Goal: Task Accomplishment & Management: Manage account settings

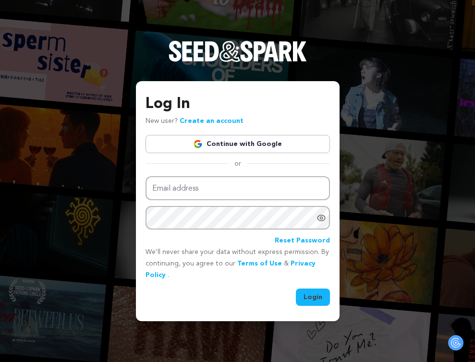
click at [243, 133] on div "Log In New user? Create an account Continue with Google or Email address Passwo…" at bounding box center [237, 200] width 184 height 214
click at [243, 143] on link "Continue with Google" at bounding box center [237, 144] width 184 height 18
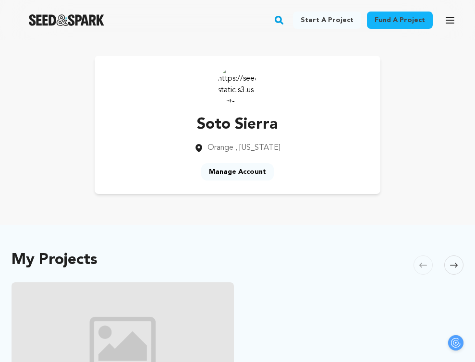
click at [236, 175] on link "Manage Account" at bounding box center [237, 171] width 72 height 17
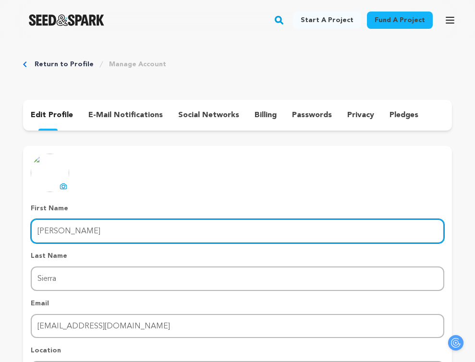
click at [104, 226] on input "[PERSON_NAME]" at bounding box center [237, 231] width 413 height 24
click at [46, 228] on input "Soto" at bounding box center [237, 231] width 413 height 24
type input "s"
type input "Sierra"
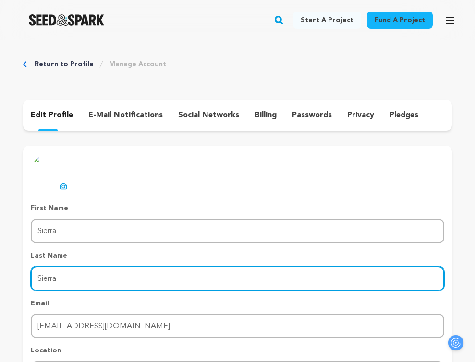
click at [45, 276] on input "Sierra" at bounding box center [237, 278] width 413 height 24
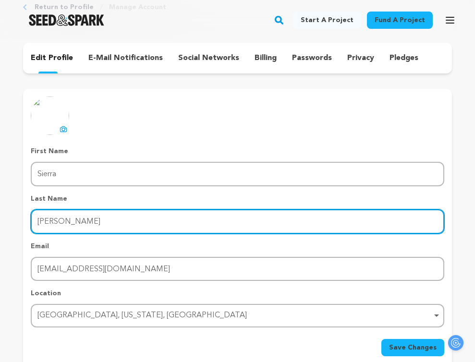
scroll to position [126, 0]
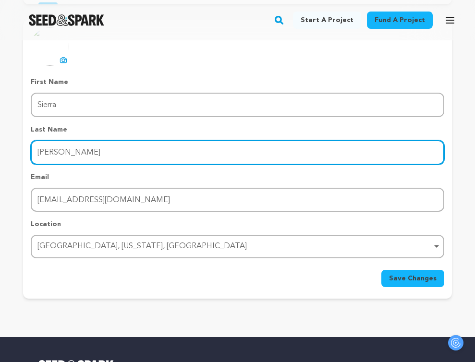
type input "Soto"
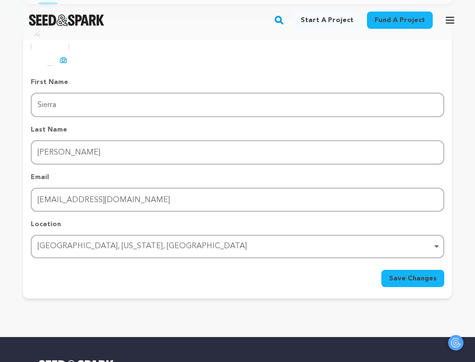
click at [27, 239] on div "uploading spinner upload profile image First Name First Name Sierra Last Name L…" at bounding box center [237, 157] width 429 height 260
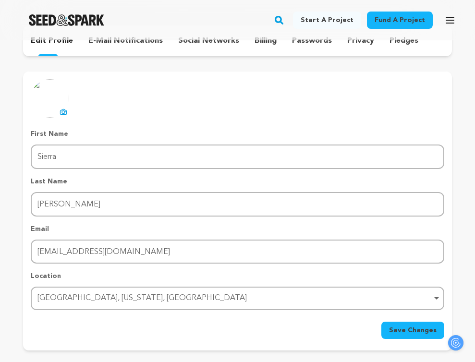
scroll to position [58, 0]
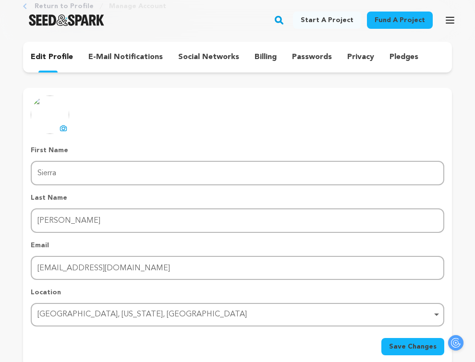
click at [63, 121] on img at bounding box center [50, 115] width 38 height 38
click at [60, 128] on icon at bounding box center [64, 128] width 8 height 8
click at [176, 124] on div "uploading spinner upload profile image First Name First Name Sierra Last Name L…" at bounding box center [237, 226] width 413 height 260
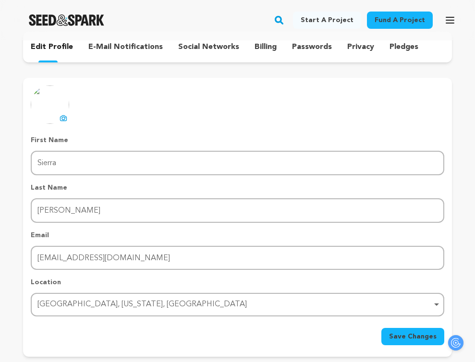
click at [52, 101] on img at bounding box center [50, 104] width 38 height 38
click at [64, 120] on icon at bounding box center [63, 117] width 6 height 5
click at [62, 119] on icon at bounding box center [64, 118] width 4 height 3
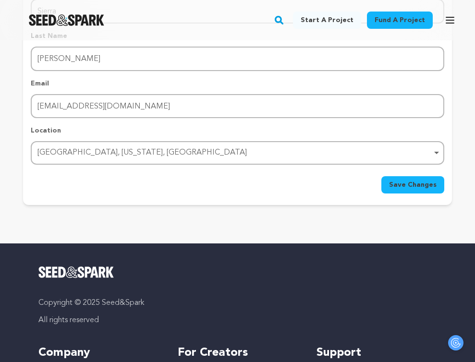
scroll to position [207, 0]
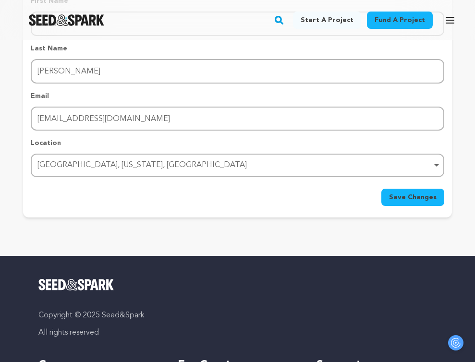
click at [400, 201] on span "Save Changes" at bounding box center [413, 197] width 48 height 10
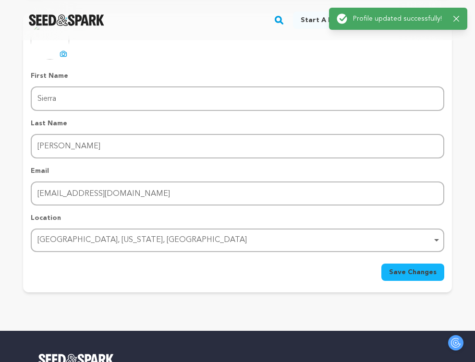
scroll to position [56, 0]
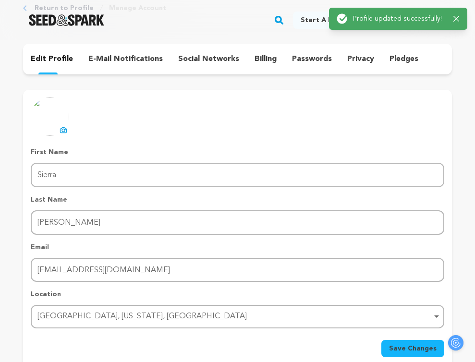
click at [457, 17] on icon "button" at bounding box center [456, 19] width 6 height 6
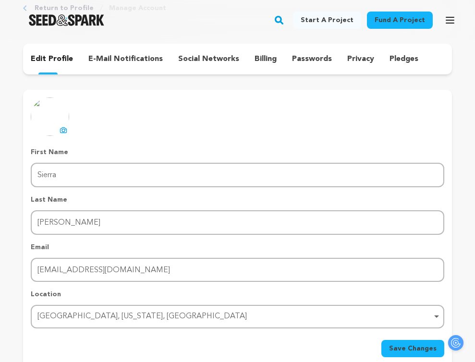
click at [60, 131] on icon at bounding box center [63, 129] width 6 height 5
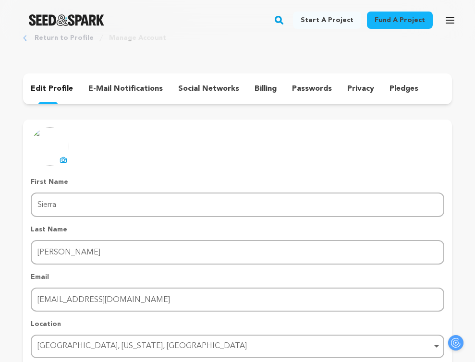
scroll to position [0, 0]
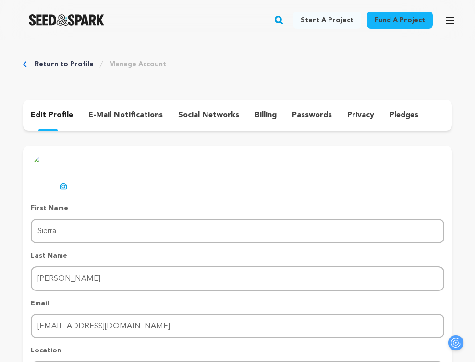
click at [92, 111] on p "e-mail notifications" at bounding box center [125, 115] width 74 height 12
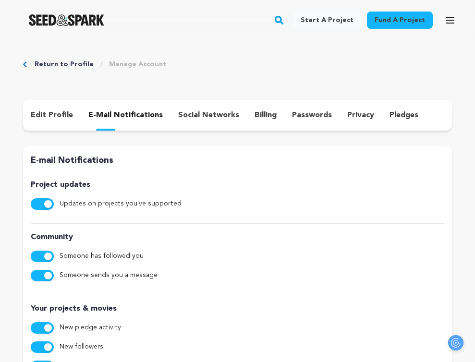
click at [191, 126] on div "edit profile e-mail notifications social networks billing passwords privacy ple…" at bounding box center [237, 115] width 429 height 31
click at [202, 119] on p "social networks" at bounding box center [208, 115] width 61 height 12
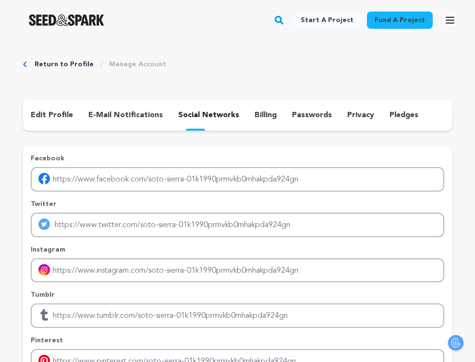
click at [269, 121] on div "billing" at bounding box center [265, 115] width 37 height 15
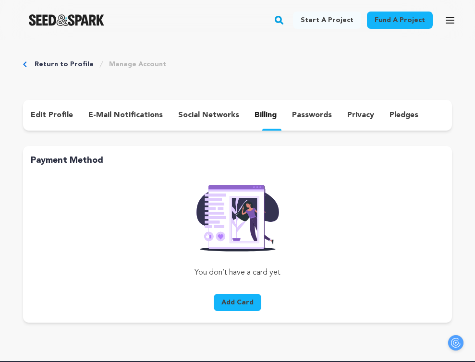
click at [318, 119] on p "passwords" at bounding box center [312, 115] width 40 height 12
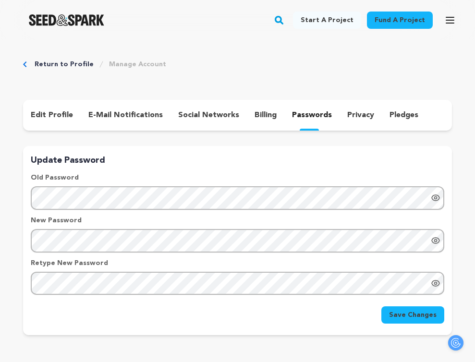
click at [371, 119] on div "privacy" at bounding box center [360, 115] width 42 height 15
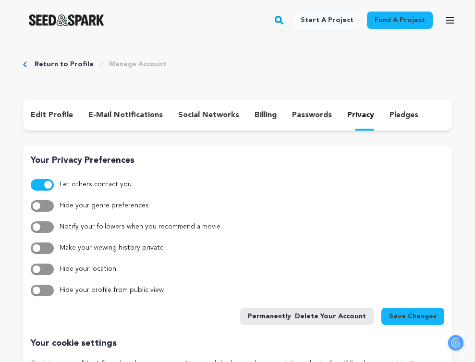
click at [395, 118] on p "pledges" at bounding box center [403, 115] width 29 height 12
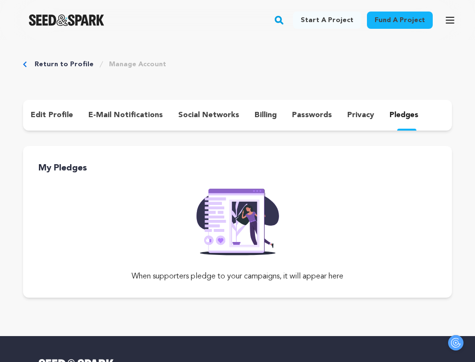
click at [356, 118] on p "privacy" at bounding box center [360, 115] width 27 height 12
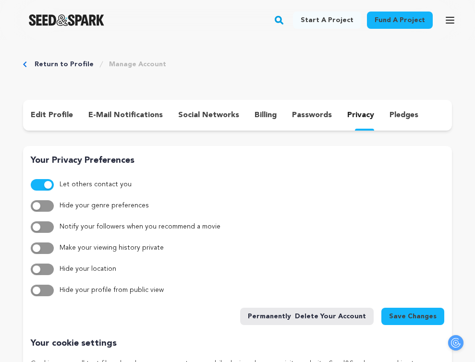
scroll to position [32, 0]
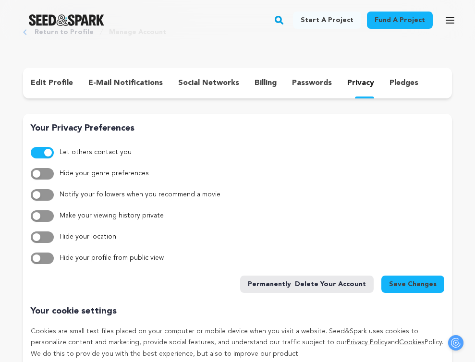
click at [45, 92] on div "edit profile e-mail notifications social networks billing passwords privacy ple…" at bounding box center [237, 83] width 429 height 31
click at [49, 83] on p "edit profile" at bounding box center [52, 83] width 42 height 12
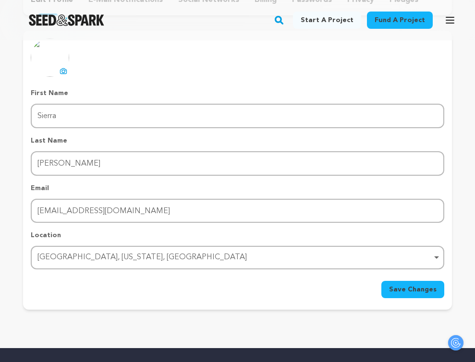
scroll to position [117, 0]
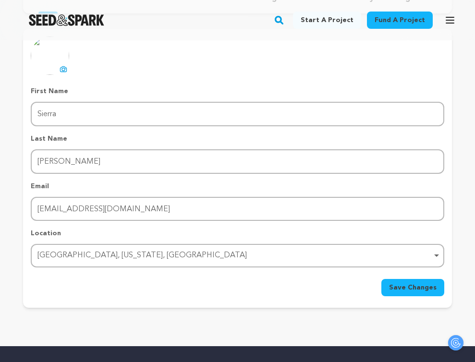
click at [412, 288] on span "Save Changes" at bounding box center [413, 288] width 48 height 10
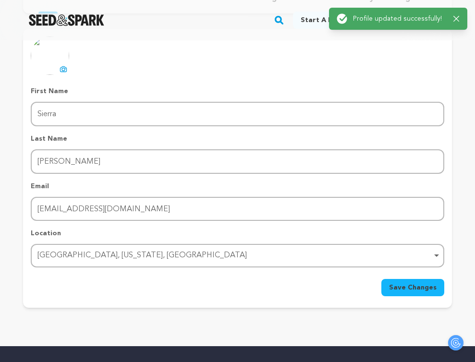
click at [456, 13] on div "Success: Info: Warning: Error: Profile updated successfully! Close notification" at bounding box center [397, 18] width 123 height 11
click at [456, 15] on div "Success: Info: Warning: Error: Profile updated successfully! Close notification" at bounding box center [397, 18] width 123 height 11
click at [452, 18] on div "Success: Info: Warning: Error: Profile updated successfully! Close notification" at bounding box center [397, 18] width 123 height 11
click at [456, 23] on div "Success: Info: Warning: Error: Profile updated successfully! Close notification" at bounding box center [397, 18] width 123 height 11
click at [456, 20] on icon "button" at bounding box center [456, 19] width 6 height 6
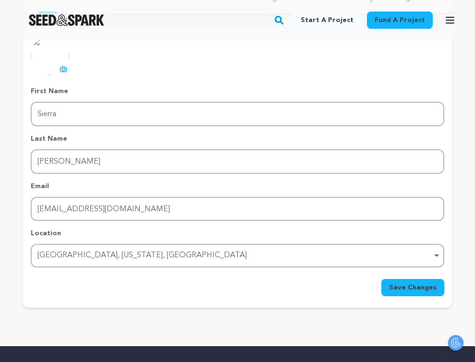
click at [456, 20] on icon "button" at bounding box center [453, 19] width 6 height 6
click at [450, 19] on icon "button" at bounding box center [450, 20] width 12 height 12
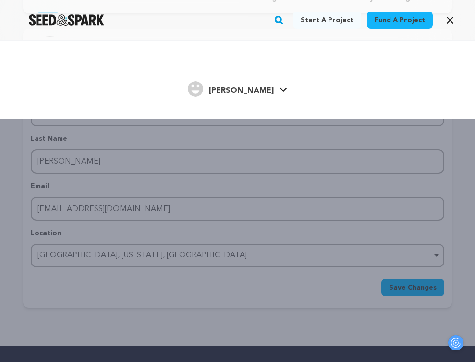
click at [254, 87] on span "Soto S." at bounding box center [241, 91] width 65 height 8
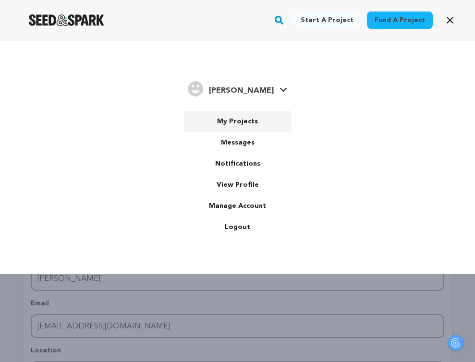
click at [237, 120] on link "My Projects" at bounding box center [238, 121] width 108 height 21
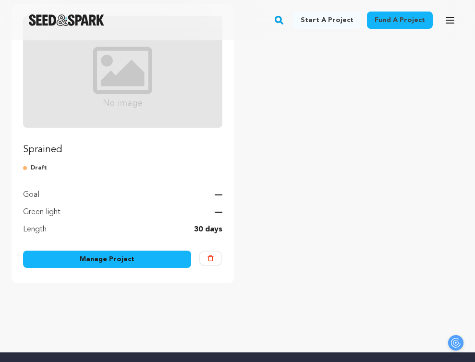
scroll to position [145, 0]
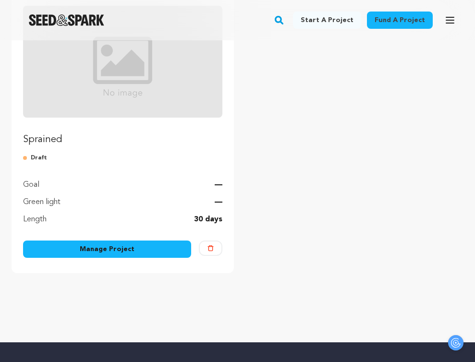
click at [165, 243] on link "Manage Project" at bounding box center [107, 248] width 168 height 17
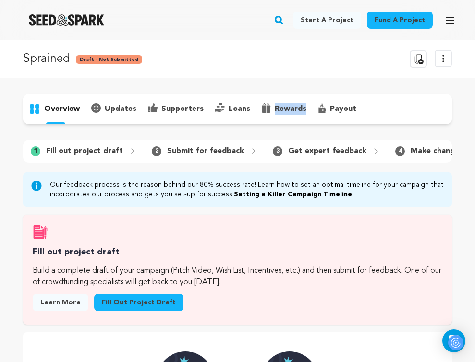
click at [59, 108] on p "overview" at bounding box center [62, 109] width 36 height 12
click at [108, 116] on div "updates" at bounding box center [113, 108] width 57 height 15
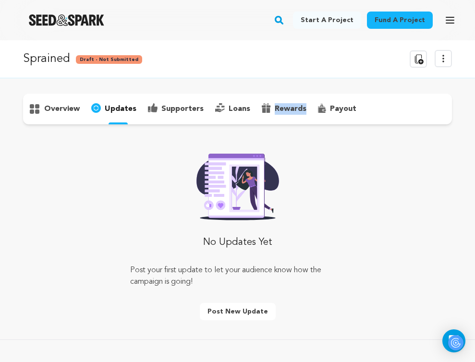
click at [231, 106] on p "loans" at bounding box center [239, 109] width 22 height 12
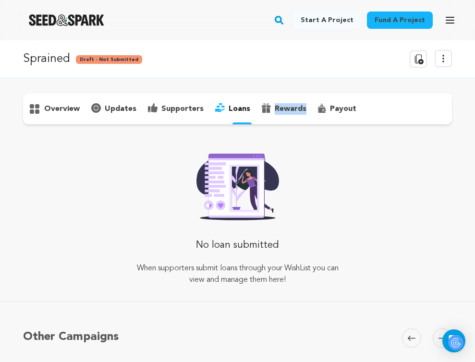
click at [176, 107] on p "supporters" at bounding box center [182, 109] width 42 height 12
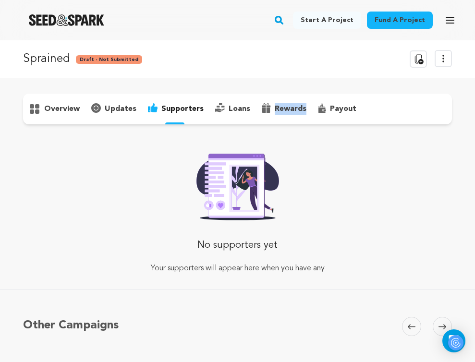
click at [115, 103] on p "updates" at bounding box center [121, 109] width 32 height 12
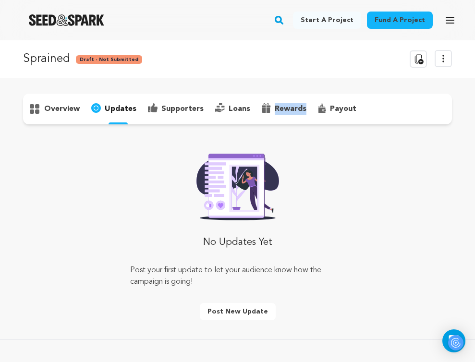
click at [64, 103] on p "overview" at bounding box center [62, 109] width 36 height 12
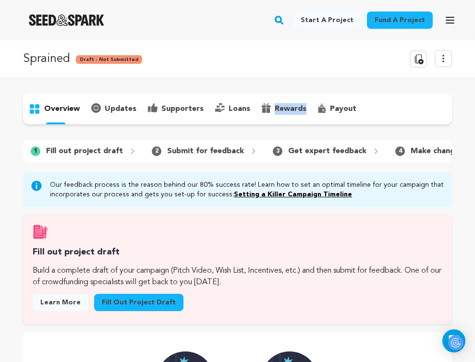
click at [276, 108] on p "rewards" at bounding box center [291, 109] width 32 height 12
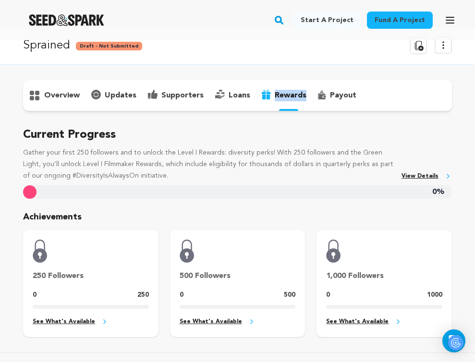
scroll to position [19, 0]
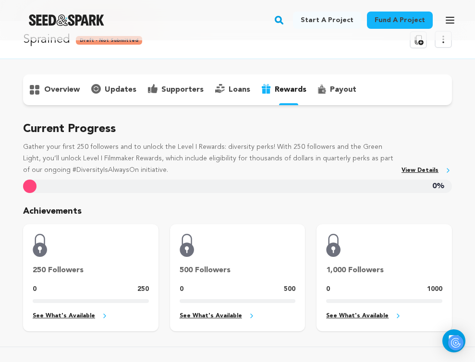
click at [245, 145] on p "Gather your first 250 followers and to unlock the Level I Rewards: diversity pe…" at bounding box center [208, 159] width 370 height 34
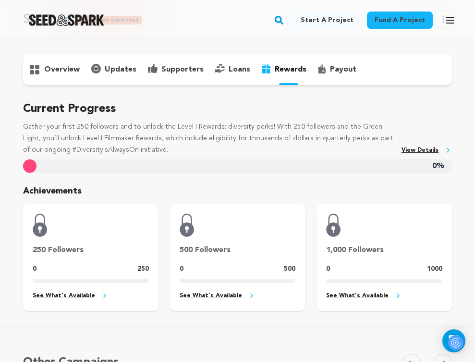
scroll to position [39, 0]
click at [34, 170] on div at bounding box center [29, 166] width 13 height 13
click at [153, 141] on p "Gather your first 250 followers and to unlock the Level I Rewards: diversity pe…" at bounding box center [208, 139] width 370 height 34
click at [421, 149] on link "View Details" at bounding box center [426, 150] width 50 height 11
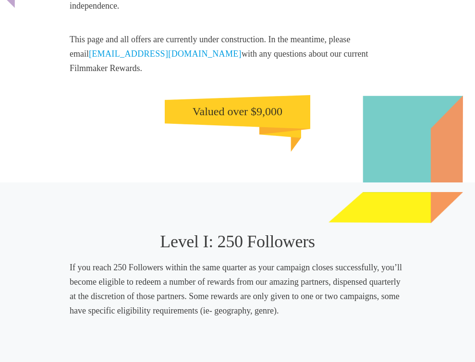
scroll to position [229, 0]
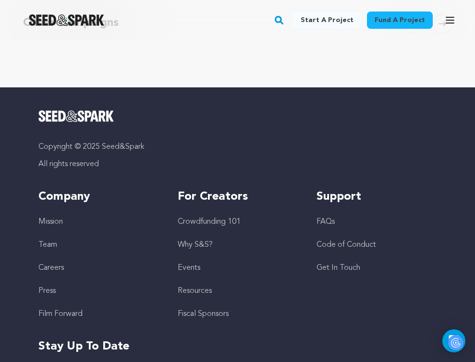
scroll to position [169, 0]
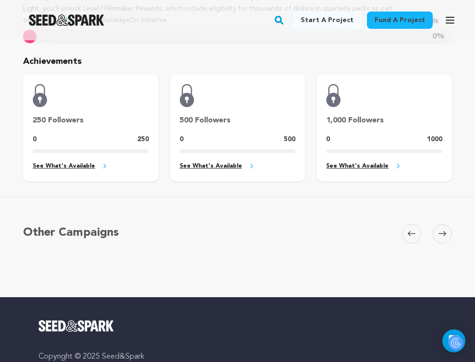
click at [145, 140] on p "250" at bounding box center [143, 140] width 12 height 12
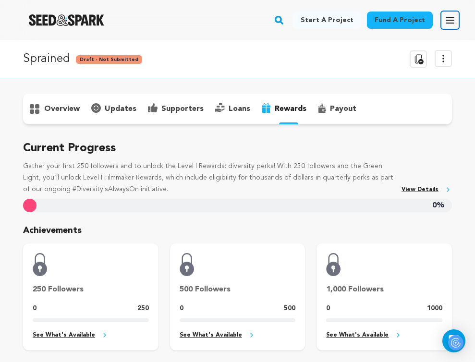
click at [441, 27] on button "Open main menu" at bounding box center [449, 20] width 19 height 19
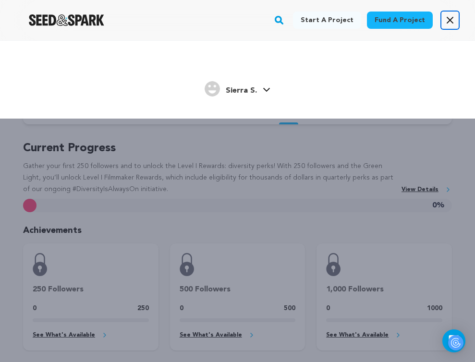
click at [441, 27] on button "Open main menu" at bounding box center [449, 20] width 19 height 19
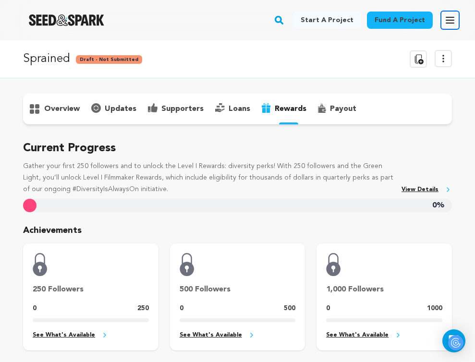
click at [441, 27] on button "Open main menu" at bounding box center [449, 20] width 19 height 19
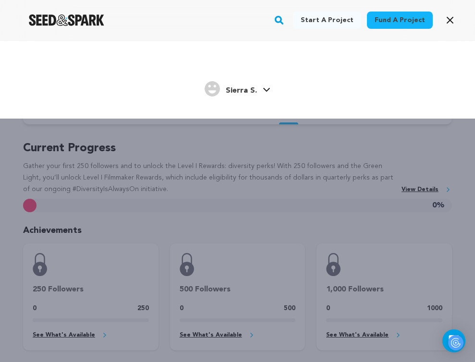
click at [272, 80] on div "Sierra S. [GEOGRAPHIC_DATA]." at bounding box center [237, 89] width 417 height 20
click at [264, 86] on link "Sierra S. [GEOGRAPHIC_DATA]." at bounding box center [237, 87] width 66 height 17
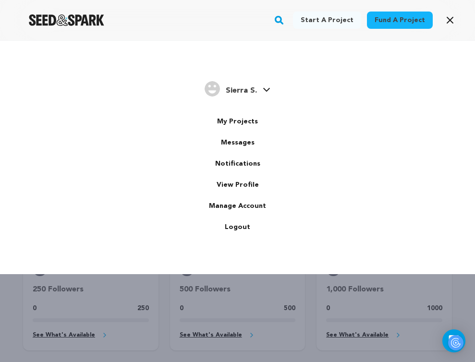
click at [264, 86] on link "Sierra S. [GEOGRAPHIC_DATA]." at bounding box center [237, 87] width 66 height 17
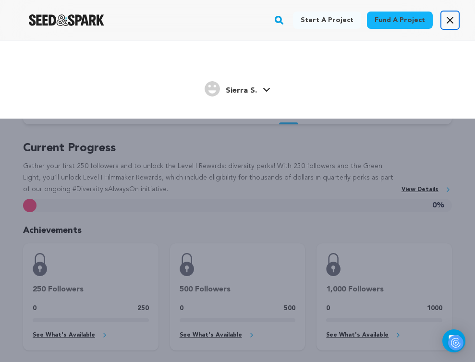
click at [454, 22] on icon "button" at bounding box center [450, 20] width 12 height 12
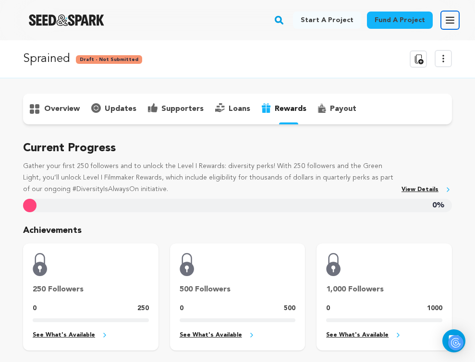
click at [449, 25] on icon "button" at bounding box center [450, 20] width 12 height 12
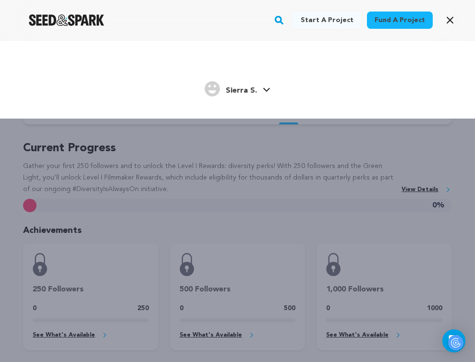
click at [210, 96] on img "Sierra S.'s Profile" at bounding box center [211, 88] width 15 height 15
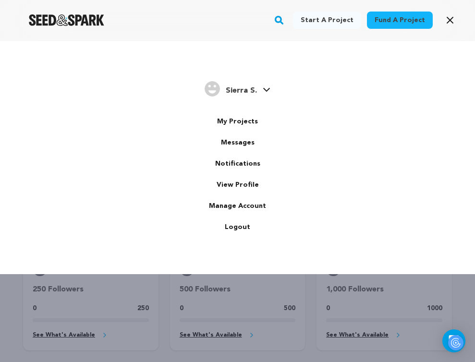
click at [242, 88] on span "Sierra S." at bounding box center [241, 91] width 31 height 8
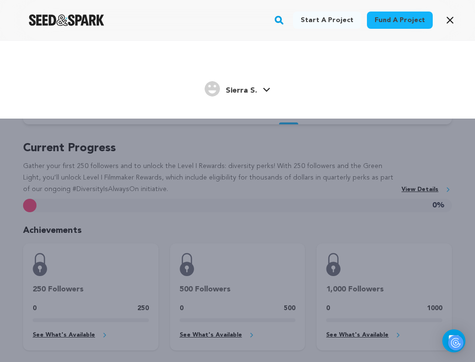
click at [242, 89] on span "Sierra S." at bounding box center [241, 91] width 31 height 8
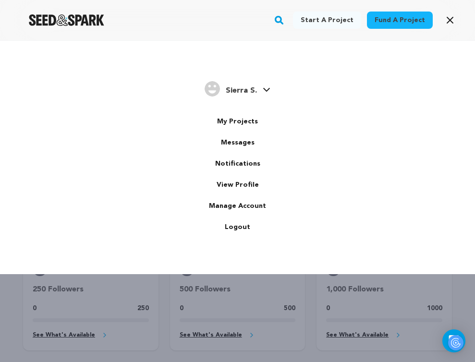
click at [242, 89] on span "Sierra S." at bounding box center [241, 91] width 31 height 8
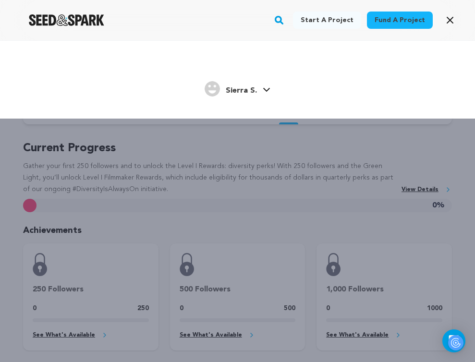
click at [254, 82] on div "Sierra S." at bounding box center [230, 88] width 52 height 15
click at [239, 99] on div "Sierra S. Sierra S." at bounding box center [237, 89] width 66 height 20
click at [222, 94] on div "Sierra S." at bounding box center [230, 88] width 52 height 15
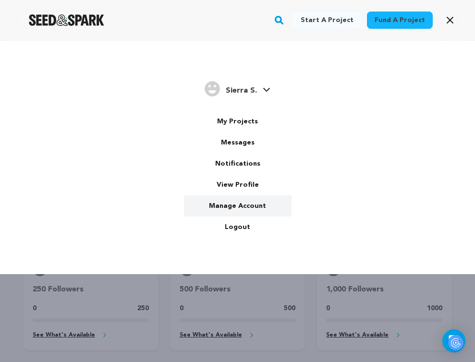
click at [241, 206] on link "Manage Account" at bounding box center [238, 205] width 108 height 21
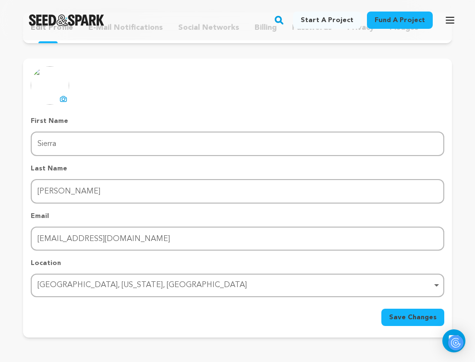
scroll to position [60, 0]
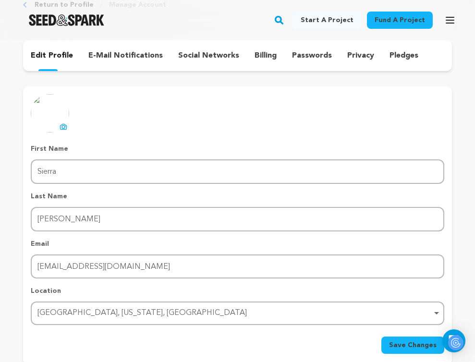
click at [51, 124] on img at bounding box center [50, 113] width 38 height 38
click at [66, 128] on icon at bounding box center [64, 127] width 8 height 8
click at [52, 118] on img at bounding box center [50, 113] width 38 height 38
click at [66, 126] on icon at bounding box center [64, 127] width 8 height 8
click at [64, 124] on icon at bounding box center [64, 127] width 8 height 8
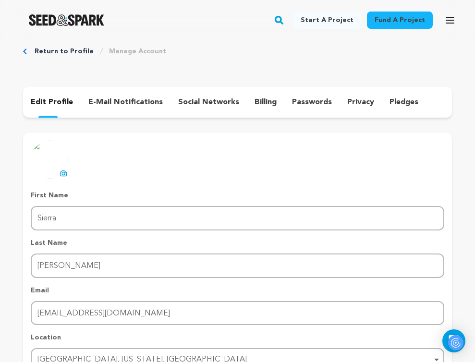
scroll to position [0, 0]
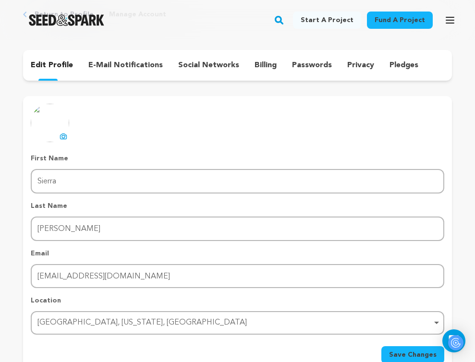
scroll to position [63, 0]
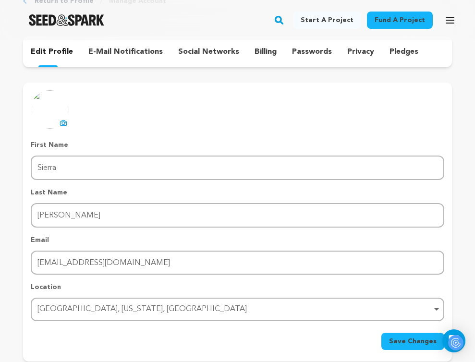
click at [60, 121] on icon at bounding box center [63, 122] width 6 height 5
click at [447, 27] on button "Open main menu" at bounding box center [449, 20] width 19 height 19
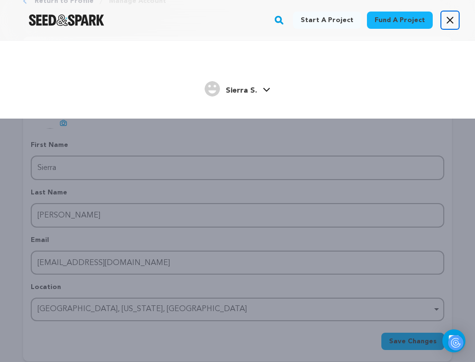
click at [447, 27] on button "Open main menu" at bounding box center [449, 20] width 19 height 19
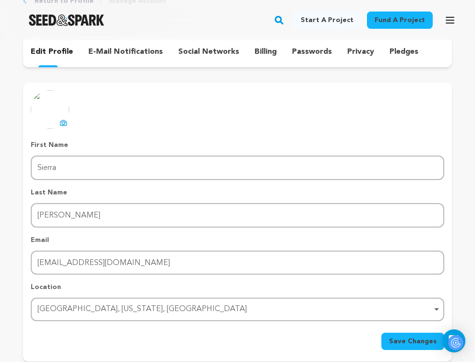
click at [60, 123] on icon at bounding box center [64, 123] width 8 height 8
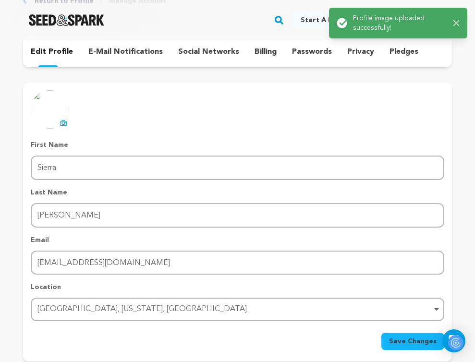
click at [405, 342] on span "Save Changes" at bounding box center [413, 341] width 48 height 10
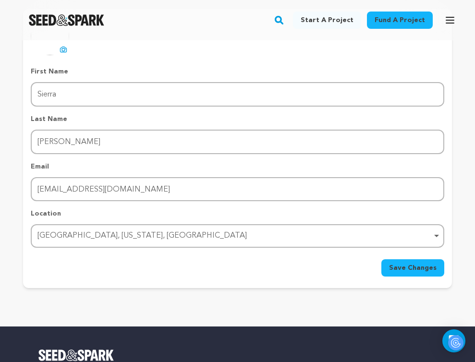
scroll to position [0, 0]
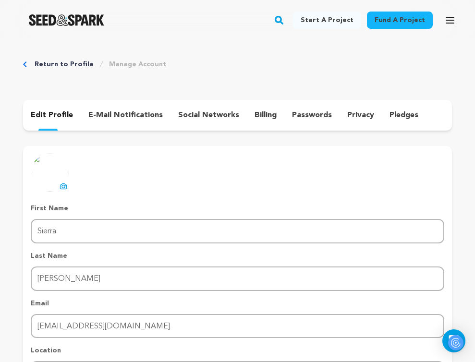
click at [143, 117] on p "e-mail notifications" at bounding box center [125, 115] width 74 height 12
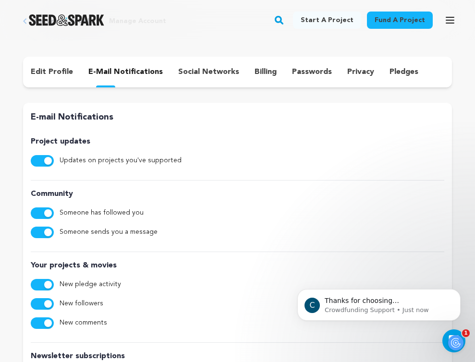
click at [203, 75] on p "social networks" at bounding box center [208, 72] width 61 height 12
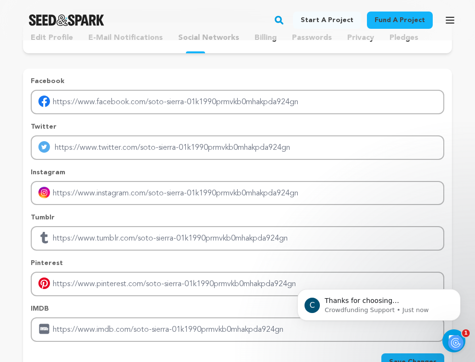
scroll to position [92, 0]
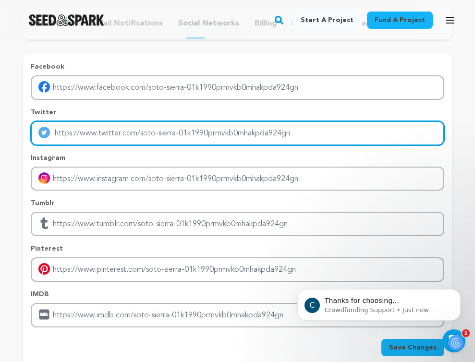
click at [203, 132] on input "Enter twitter profile link" at bounding box center [237, 133] width 413 height 24
click at [215, 127] on input "Enter twitter profile link" at bounding box center [237, 133] width 413 height 24
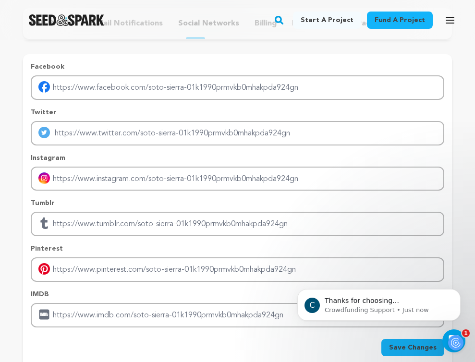
click at [216, 110] on p "Twitter" at bounding box center [237, 113] width 413 height 10
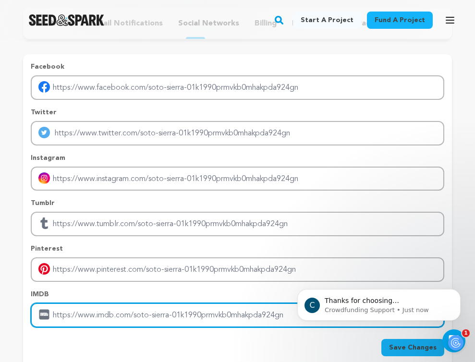
click at [194, 320] on input "Enter IMDB profile link" at bounding box center [237, 315] width 413 height 24
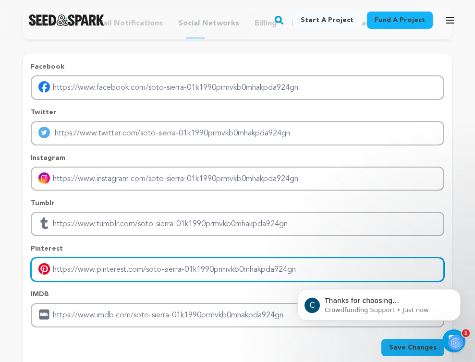
click at [199, 270] on input "Enter pinterest profile link" at bounding box center [237, 269] width 413 height 24
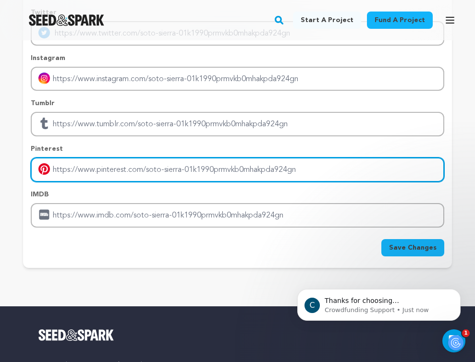
scroll to position [44, 0]
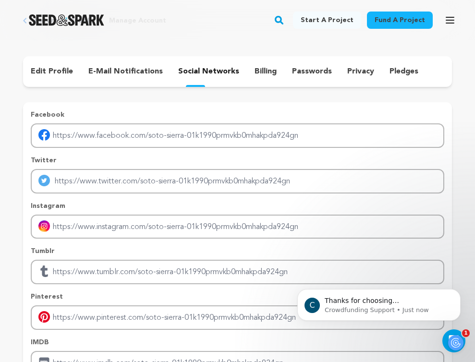
click at [259, 79] on div "edit profile e-mail notifications social networks billing passwords privacy ple…" at bounding box center [237, 71] width 429 height 31
click at [259, 71] on p "billing" at bounding box center [265, 72] width 22 height 12
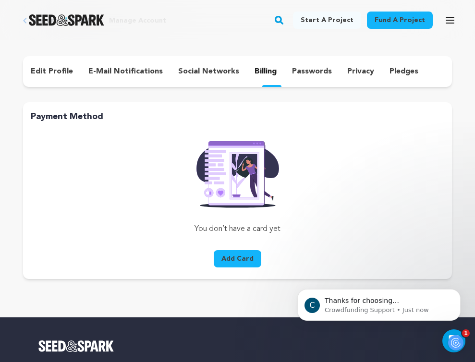
click at [307, 78] on div "passwords" at bounding box center [311, 71] width 55 height 15
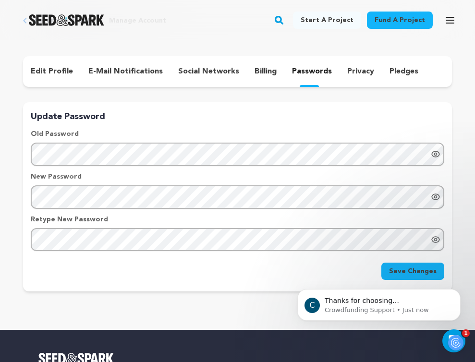
click at [360, 73] on p "privacy" at bounding box center [360, 72] width 27 height 12
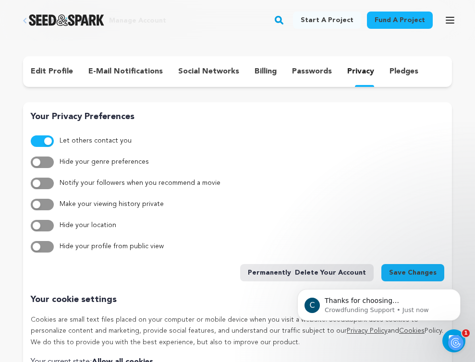
click at [389, 73] on p "pledges" at bounding box center [403, 72] width 29 height 12
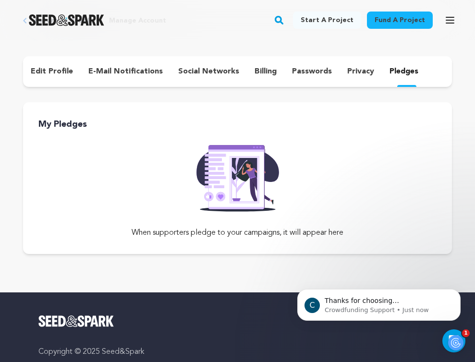
click at [370, 72] on div "privacy" at bounding box center [360, 71] width 42 height 15
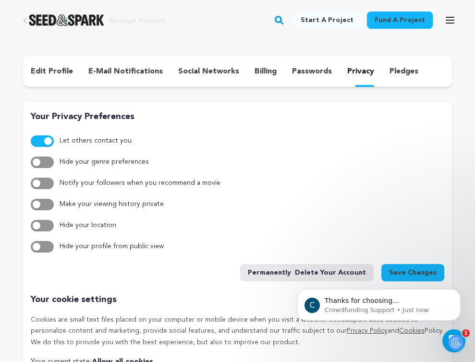
click at [310, 66] on p "passwords" at bounding box center [312, 72] width 40 height 12
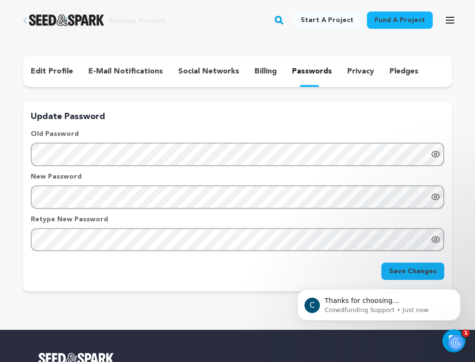
click at [270, 68] on div "billing" at bounding box center [265, 71] width 37 height 15
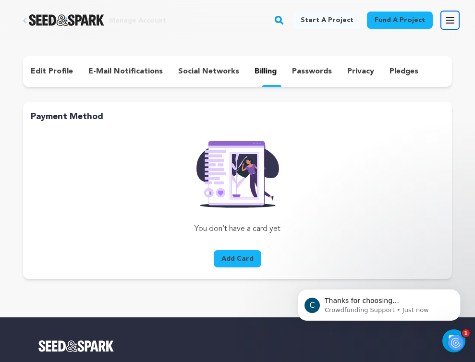
click at [451, 22] on icon "button" at bounding box center [450, 20] width 12 height 12
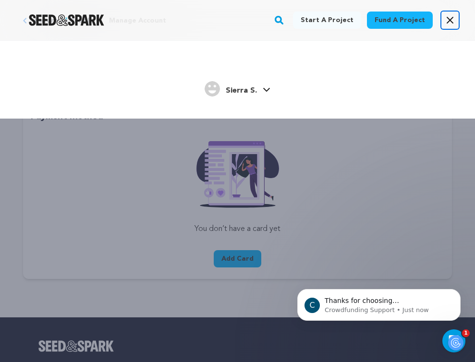
click at [451, 22] on icon "button" at bounding box center [450, 20] width 6 height 6
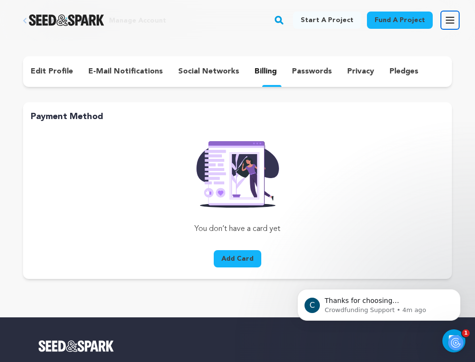
click at [449, 26] on button "Open main menu" at bounding box center [449, 20] width 19 height 19
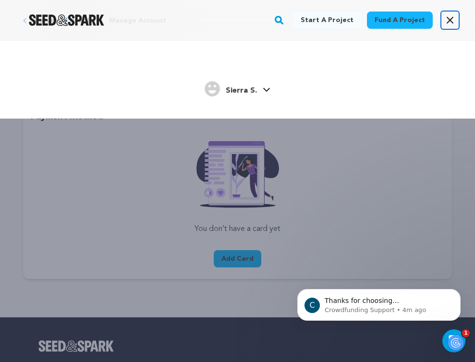
click at [449, 26] on button "Open main menu" at bounding box center [449, 20] width 19 height 19
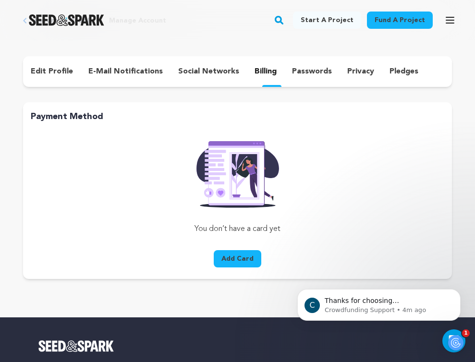
click at [88, 23] on img "Seed&Spark Homepage" at bounding box center [66, 20] width 75 height 12
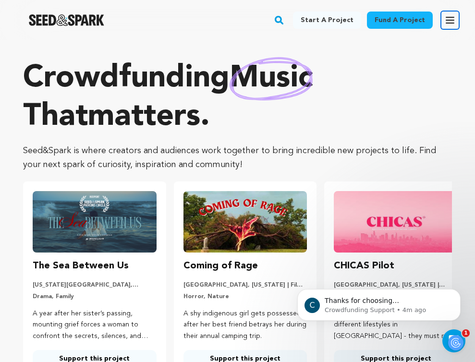
click at [451, 21] on icon "button" at bounding box center [450, 20] width 12 height 12
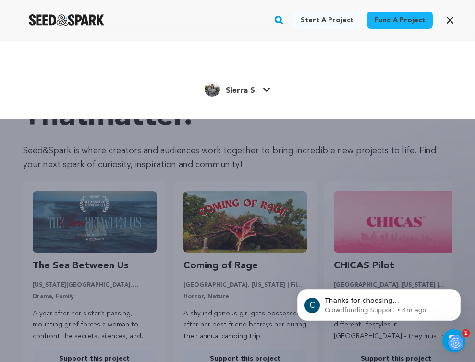
click at [268, 92] on link "Sierra S. Sierra S." at bounding box center [237, 87] width 66 height 17
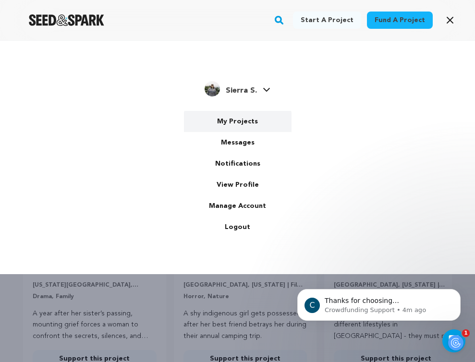
click at [237, 121] on link "My Projects" at bounding box center [238, 121] width 108 height 21
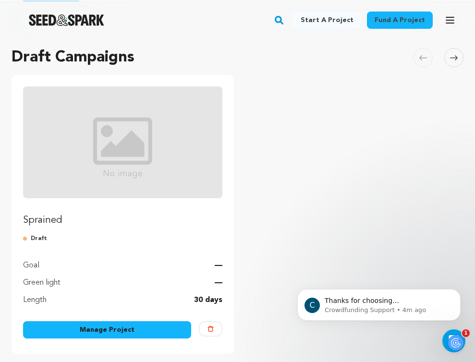
click at [117, 262] on div "Goal —" at bounding box center [122, 259] width 199 height 23
click at [111, 324] on link "Manage Project" at bounding box center [107, 329] width 168 height 17
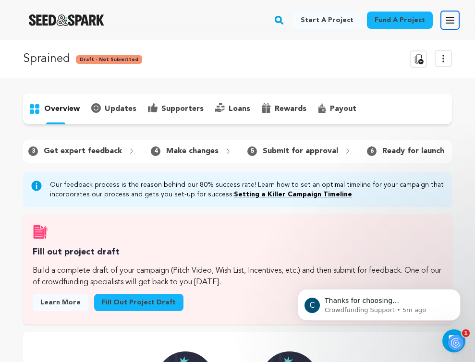
click at [449, 23] on icon "button" at bounding box center [450, 20] width 8 height 6
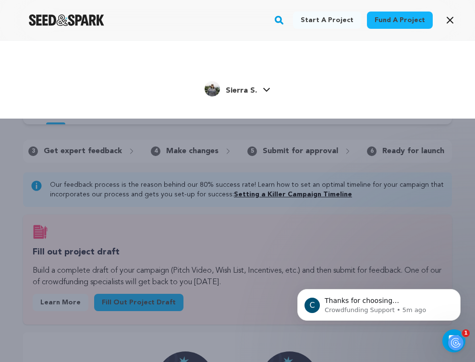
click at [263, 88] on icon at bounding box center [267, 89] width 8 height 5
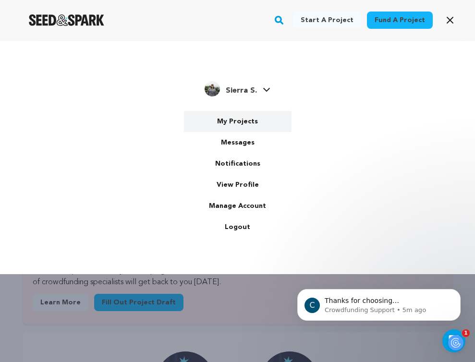
click at [236, 122] on link "My Projects" at bounding box center [238, 121] width 108 height 21
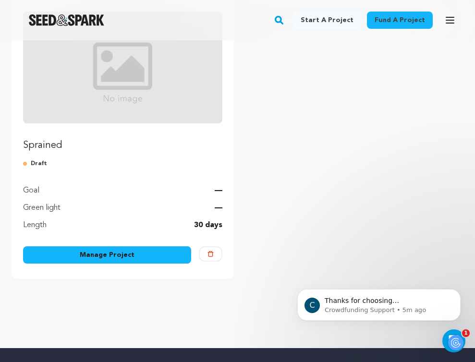
scroll to position [132, 0]
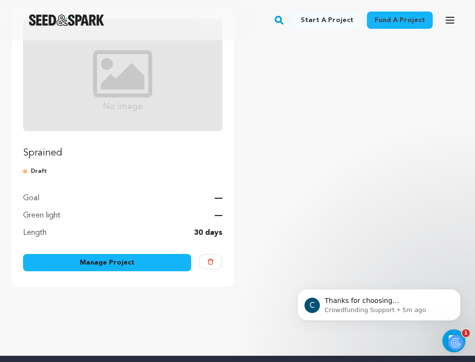
click at [144, 265] on link "Manage Project" at bounding box center [107, 262] width 168 height 17
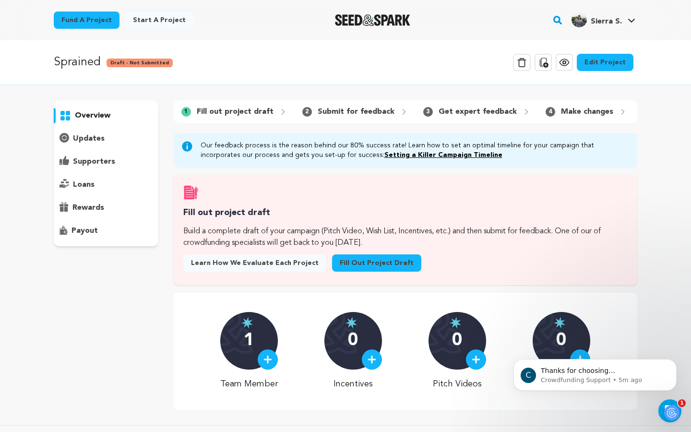
click at [474, 66] on link "Edit Project" at bounding box center [605, 62] width 57 height 17
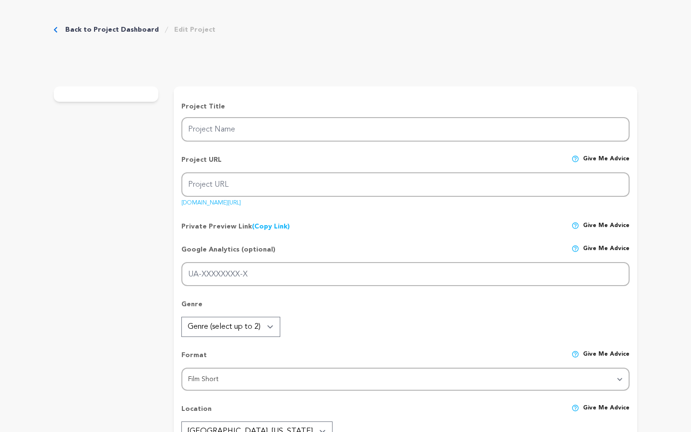
click at [602, 65] on div "Back to Project Dashboard Edit Project Submit For feedback Submit For feedback" at bounding box center [346, 39] width 584 height 63
type input "Sprained"
type input "sprained"
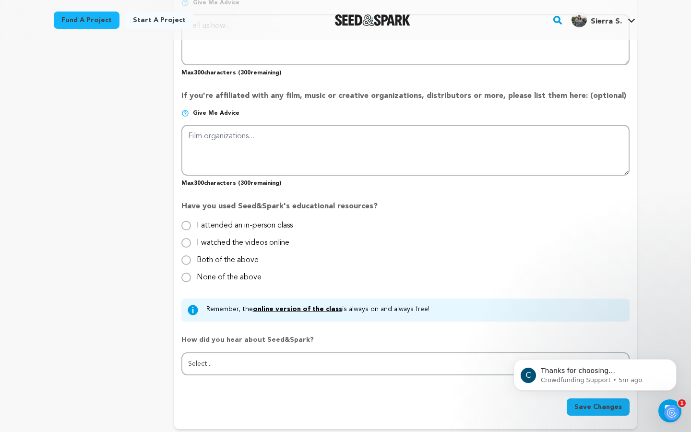
scroll to position [837, 0]
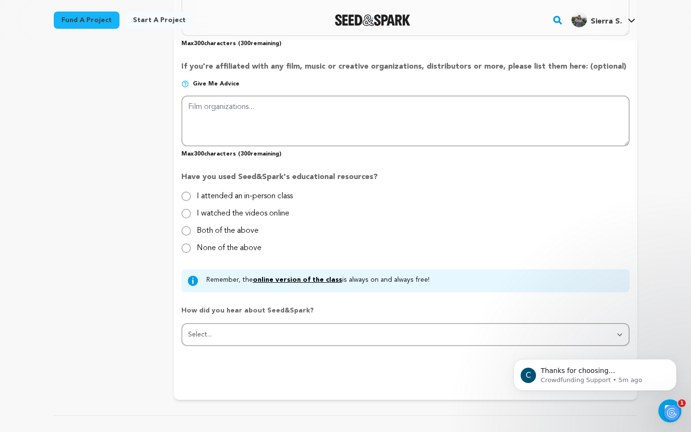
click at [309, 281] on link "online version of the class" at bounding box center [297, 279] width 89 height 7
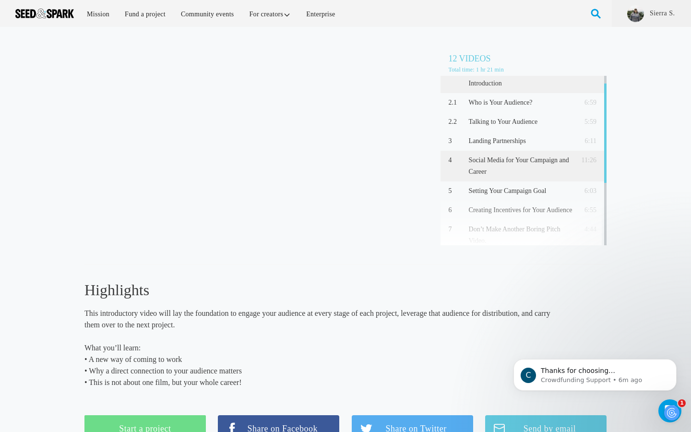
scroll to position [13, 0]
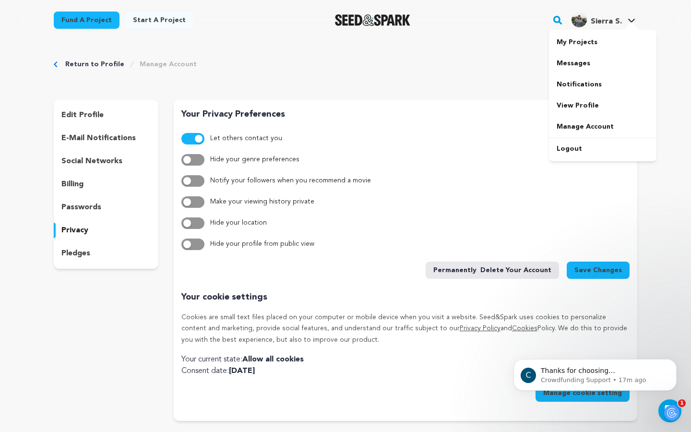
click at [602, 28] on span "Sierra S. [GEOGRAPHIC_DATA]." at bounding box center [604, 20] width 68 height 20
click at [574, 44] on link "My Projects" at bounding box center [603, 42] width 108 height 21
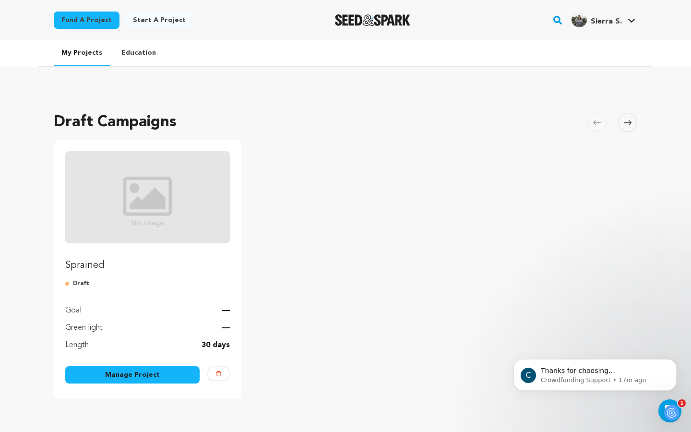
click at [330, 142] on ul "Sprained Draft Goal — Green light — Length 30 days Manage Project [GEOGRAPHIC_D…" at bounding box center [346, 269] width 584 height 259
click at [367, 149] on ul "Sprained Draft Goal — Green light — Length 30 days Manage Project [GEOGRAPHIC_D…" at bounding box center [346, 269] width 584 height 259
click at [470, 95] on div "Draft Campaigns [GEOGRAPHIC_DATA] Skip to previous slide page [GEOGRAPHIC_DATA]…" at bounding box center [345, 259] width 614 height 355
